Goal: Task Accomplishment & Management: Manage account settings

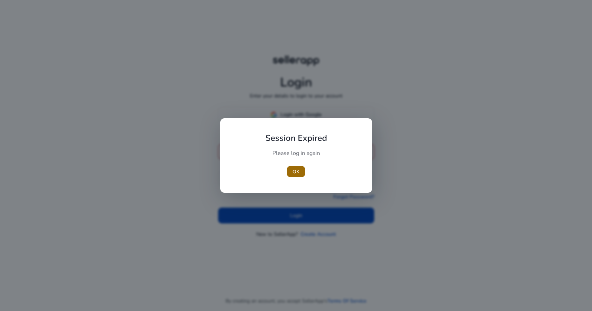
click at [300, 172] on span "button" at bounding box center [296, 171] width 18 height 17
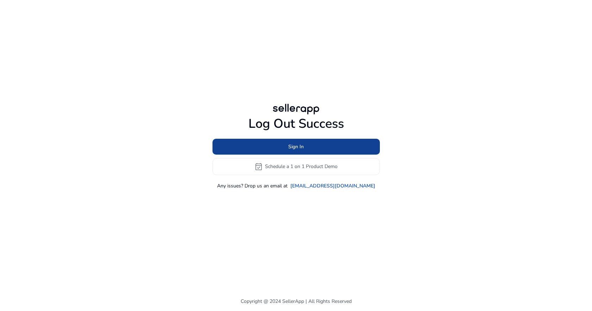
click at [301, 147] on span "Sign In" at bounding box center [296, 146] width 16 height 7
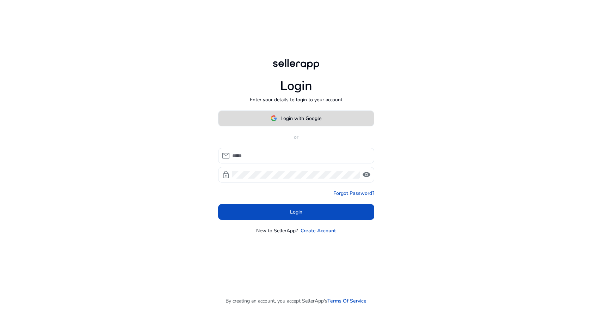
click at [304, 119] on span "Login with Google" at bounding box center [301, 118] width 41 height 7
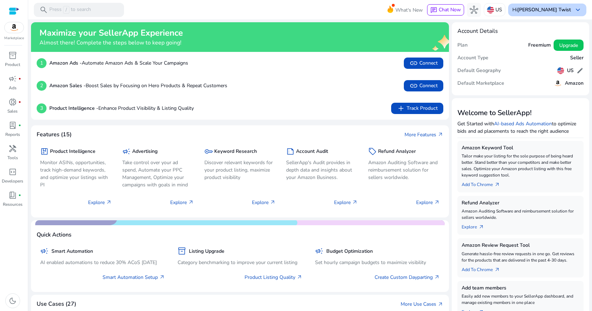
click at [579, 12] on span "keyboard_arrow_down" at bounding box center [578, 10] width 8 height 8
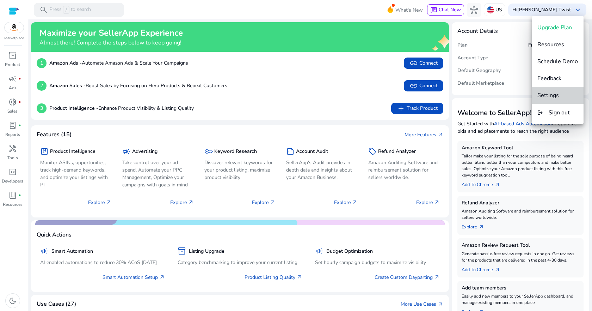
click at [561, 94] on span "Settings" at bounding box center [558, 95] width 41 height 8
